Goal: Transaction & Acquisition: Purchase product/service

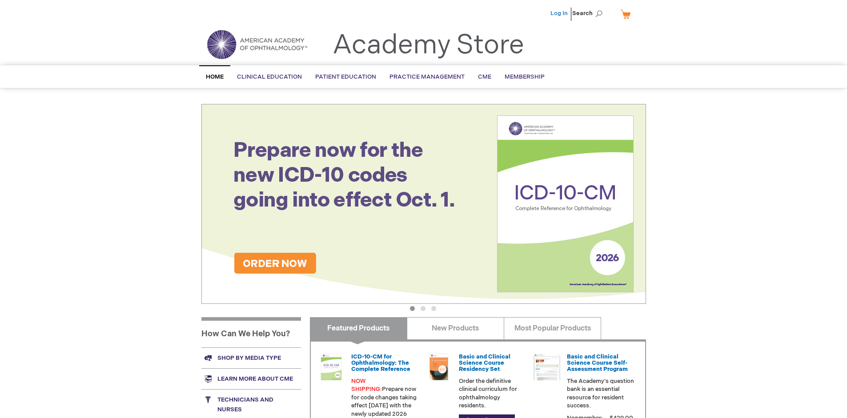
click at [560, 13] on link "Log In" at bounding box center [558, 13] width 17 height 7
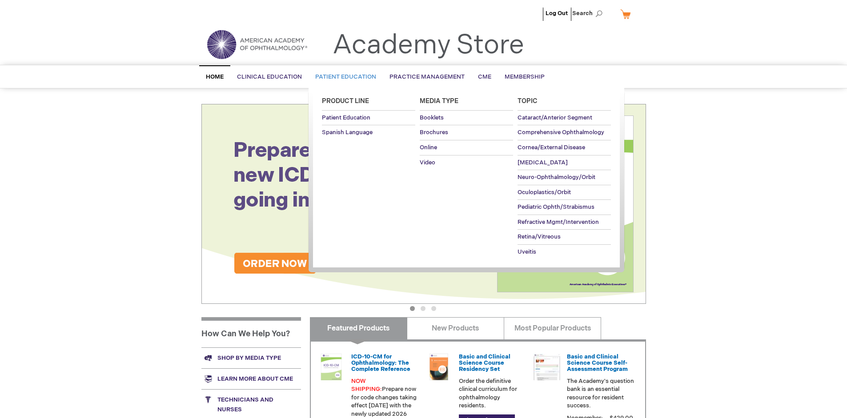
click at [343, 77] on span "Patient Education" at bounding box center [345, 76] width 61 height 7
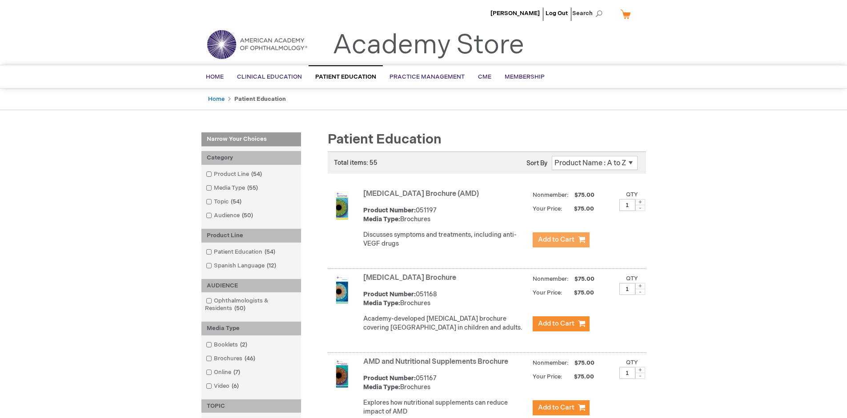
click at [560, 240] on span "Add to Cart" at bounding box center [556, 240] width 36 height 8
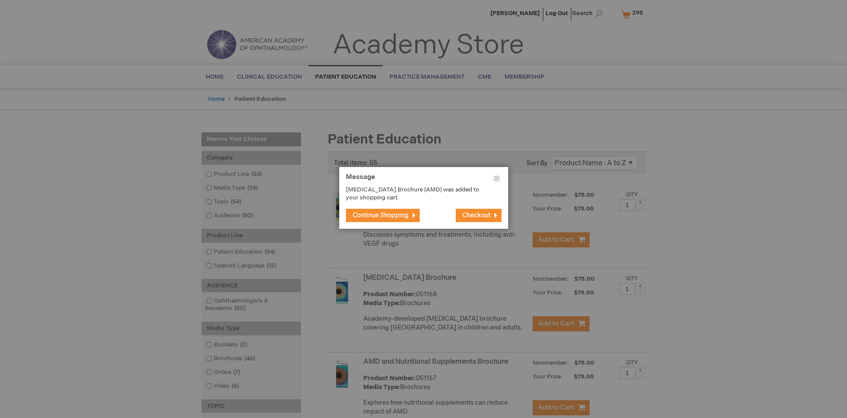
click at [384, 215] on span "Continue Shopping" at bounding box center [380, 216] width 56 height 8
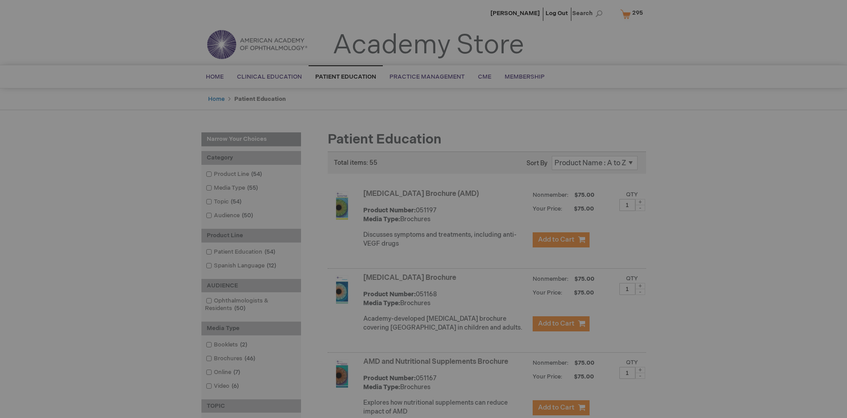
click at [440, 366] on link "AMD and Nutritional Supplements Brochure" at bounding box center [435, 362] width 145 height 8
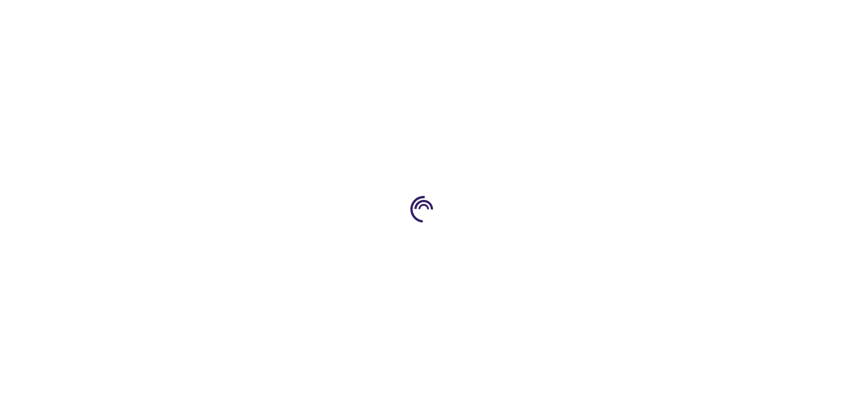
type input "1"
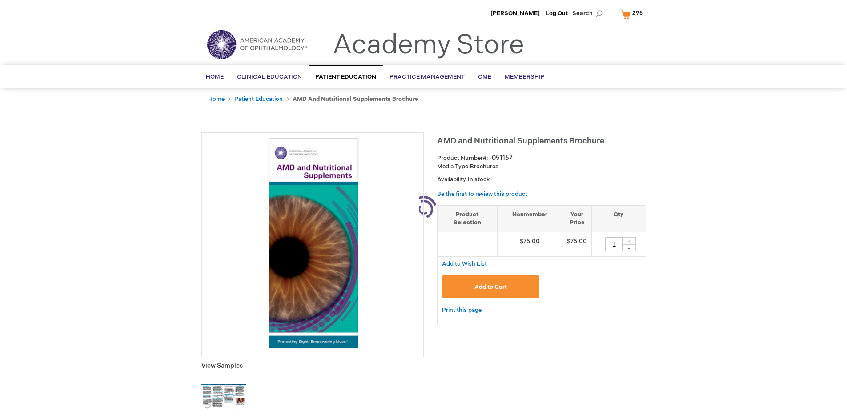
click at [490, 287] on span "Add to Cart" at bounding box center [490, 287] width 32 height 7
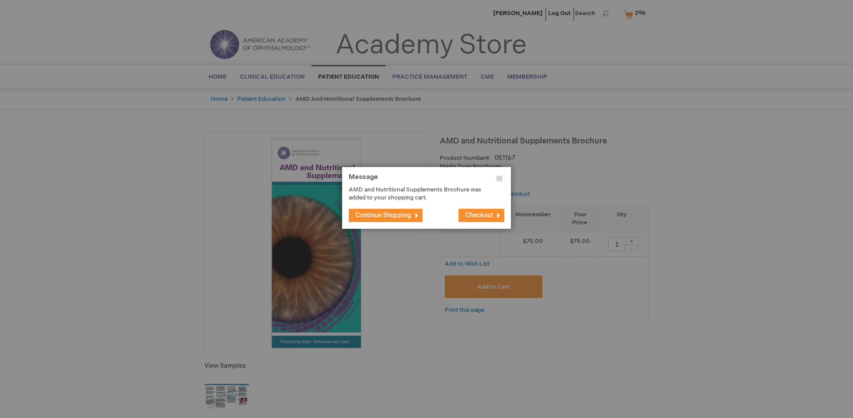
click at [384, 215] on span "Continue Shopping" at bounding box center [384, 216] width 56 height 8
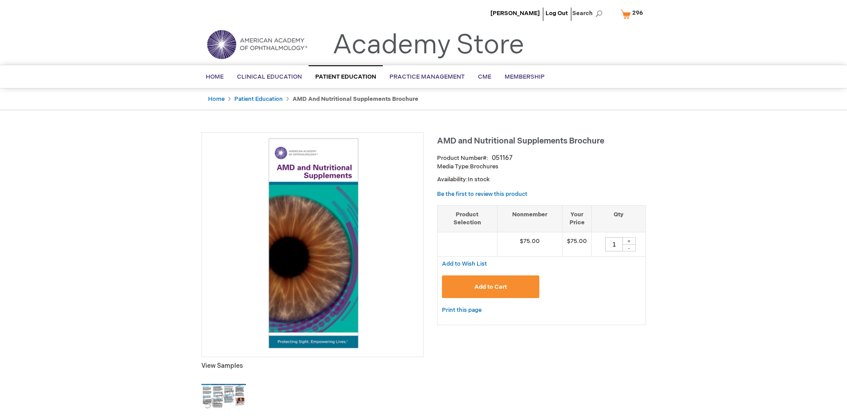
click at [633, 14] on span "296" at bounding box center [637, 12] width 11 height 7
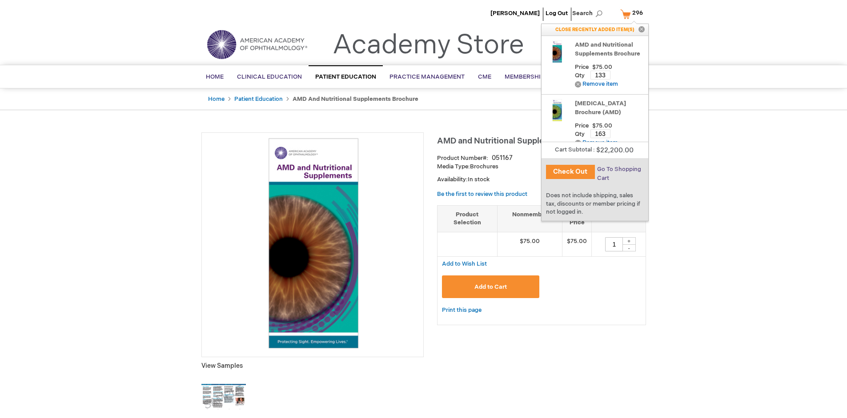
click at [618, 169] on span "Go To Shopping Cart" at bounding box center [619, 174] width 44 height 16
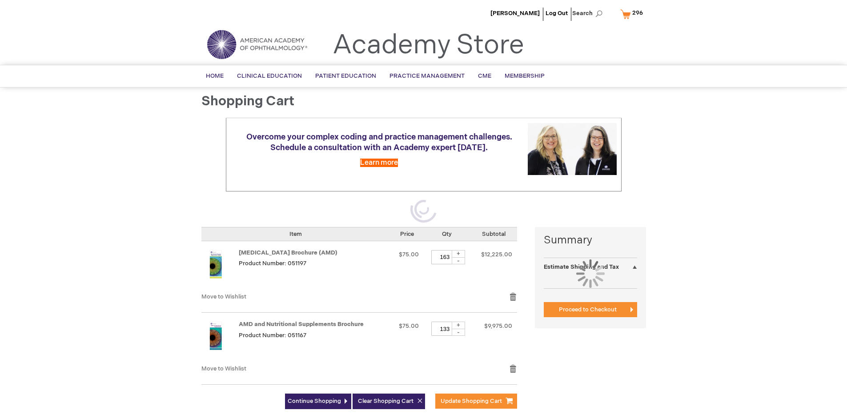
scroll to position [23, 0]
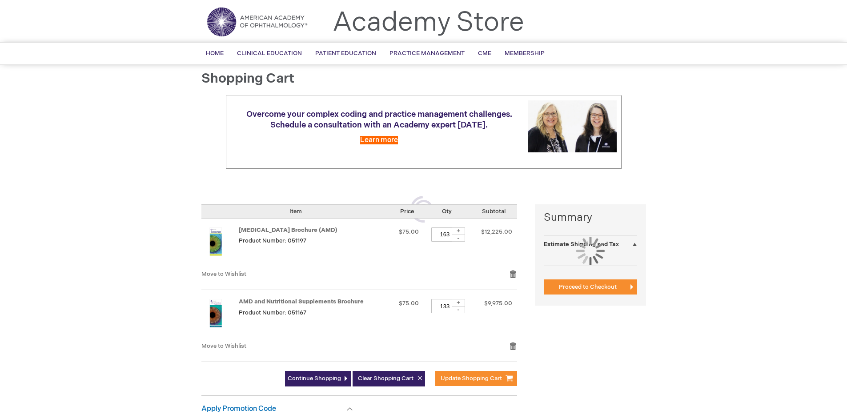
select select "US"
select select "41"
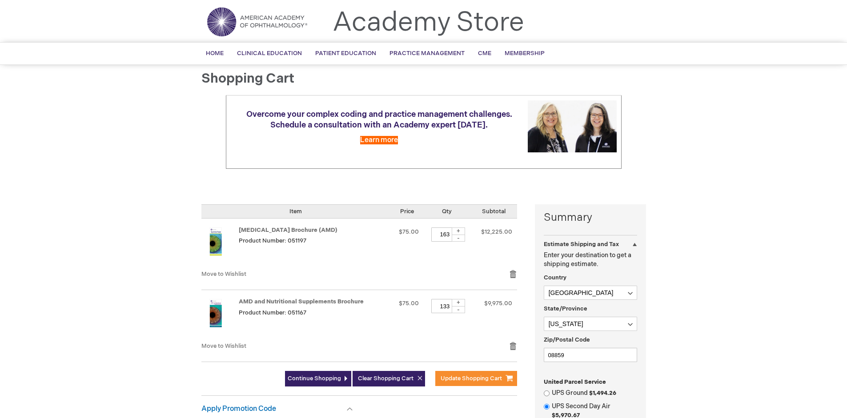
scroll to position [0, 0]
